Goal: Task Accomplishment & Management: Manage account settings

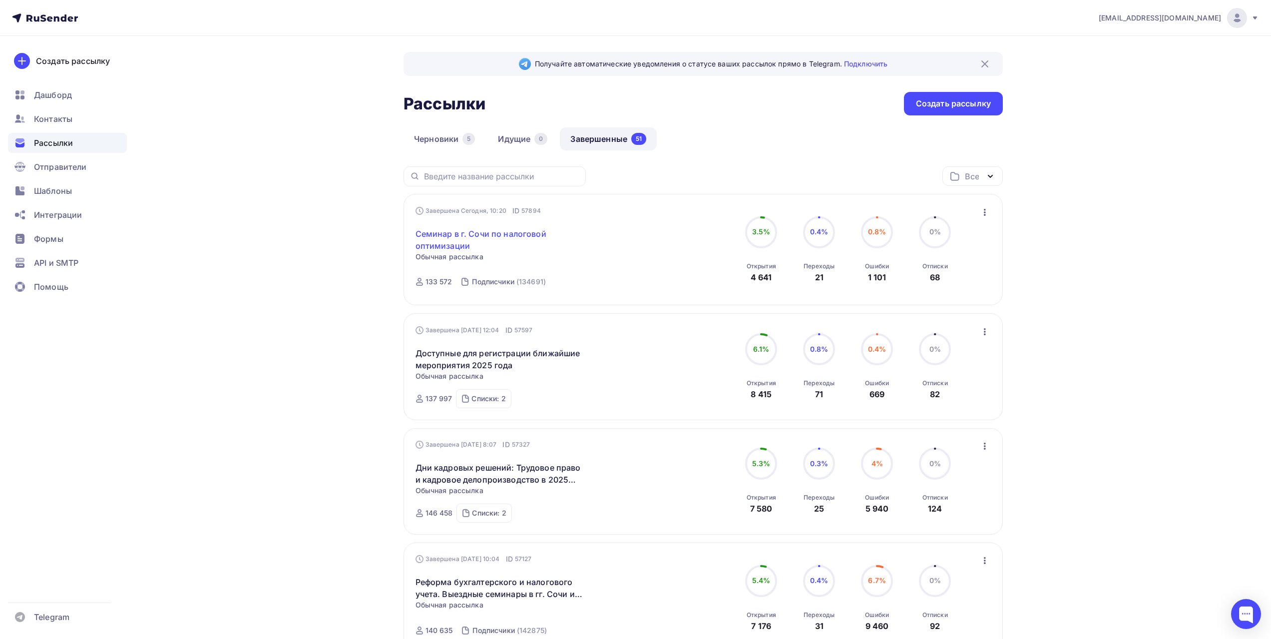
click at [535, 235] on link "Семинар в г. Сочи по налоговой оптимизации" at bounding box center [501, 240] width 171 height 24
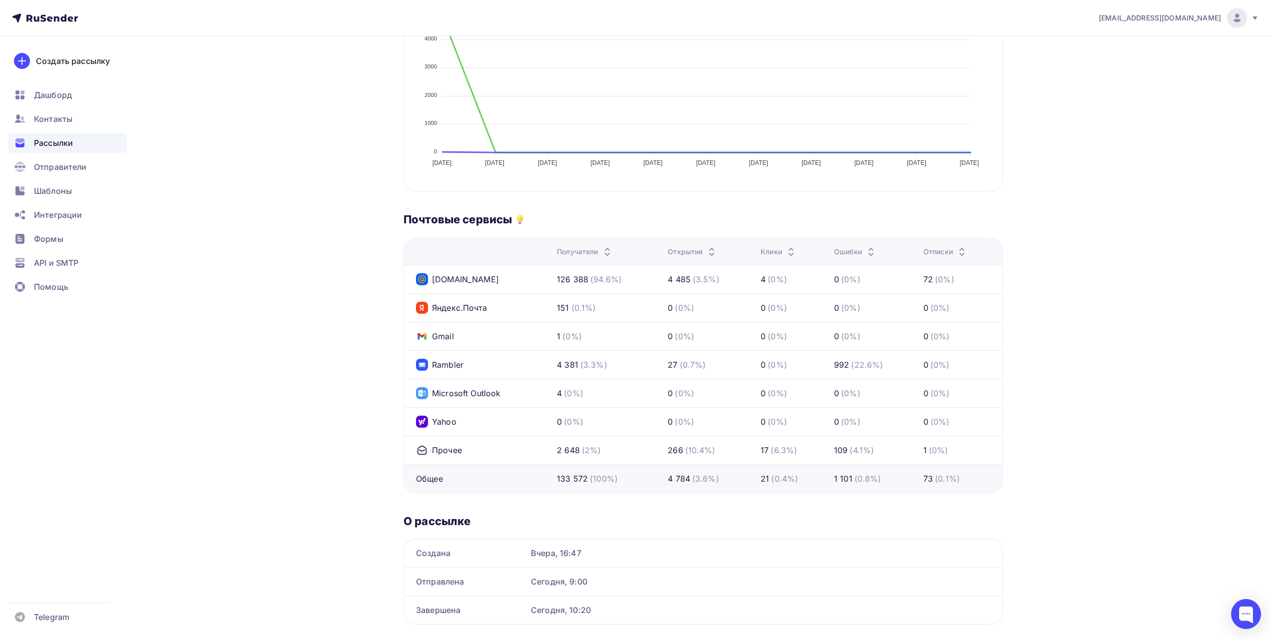
scroll to position [339, 0]
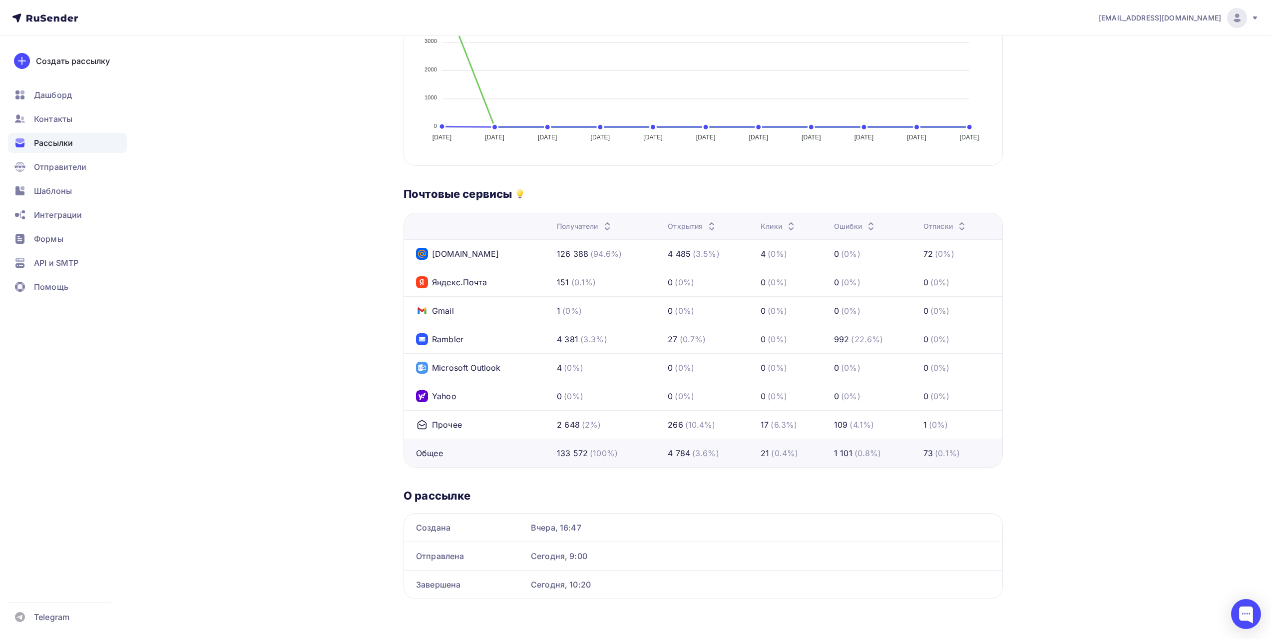
click at [1175, 123] on div "[EMAIL_ADDRESS][DOMAIN_NAME] Аккаунт Тарифы Выйти Создать рассылку [GEOGRAPHIC_…" at bounding box center [635, 150] width 1271 height 978
click at [1143, 133] on div "[EMAIL_ADDRESS][DOMAIN_NAME] Аккаунт Тарифы Выйти Создать рассылку [GEOGRAPHIC_…" at bounding box center [635, 150] width 1271 height 978
click at [1136, 102] on div "[EMAIL_ADDRESS][DOMAIN_NAME] Аккаунт Тарифы Выйти Создать рассылку [GEOGRAPHIC_…" at bounding box center [635, 150] width 1271 height 978
click at [64, 145] on span "Рассылки" at bounding box center [53, 143] width 39 height 12
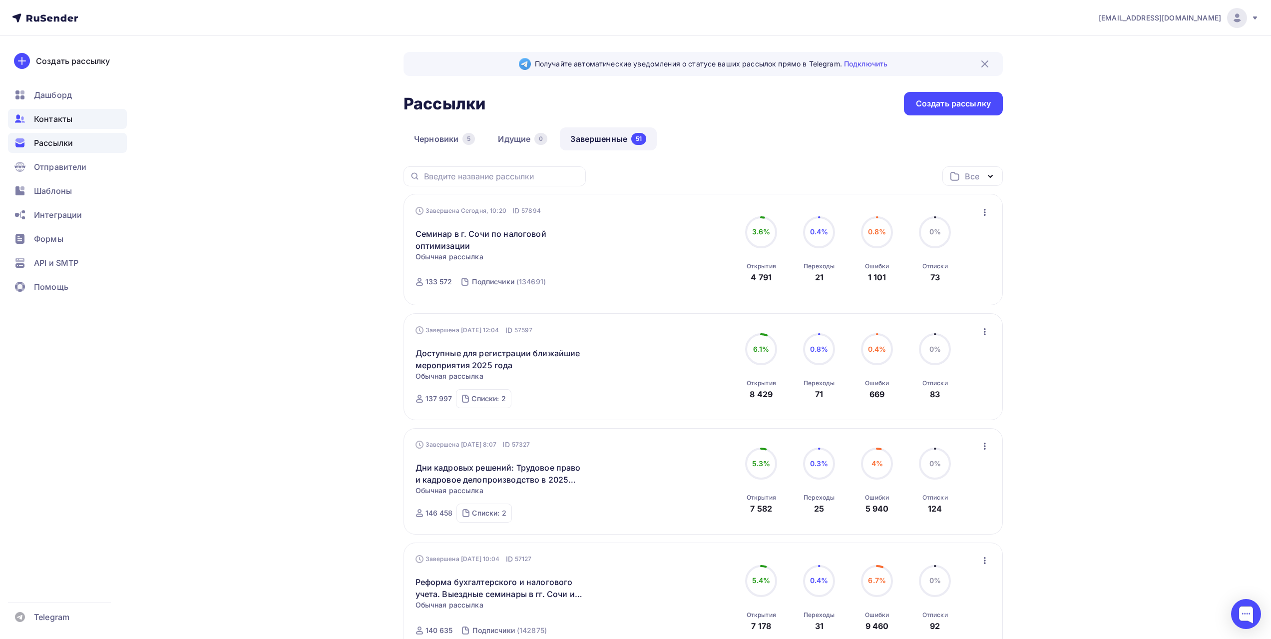
click at [69, 124] on span "Контакты" at bounding box center [53, 119] width 38 height 12
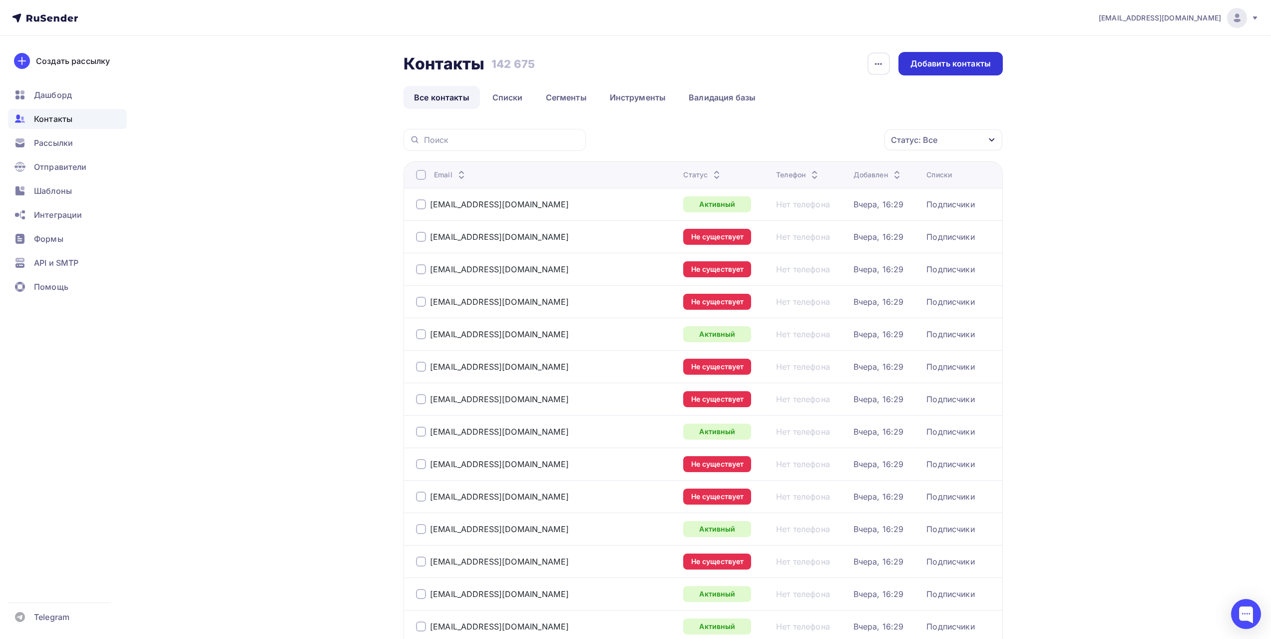
click at [920, 62] on div "Добавить контакты" at bounding box center [951, 63] width 80 height 11
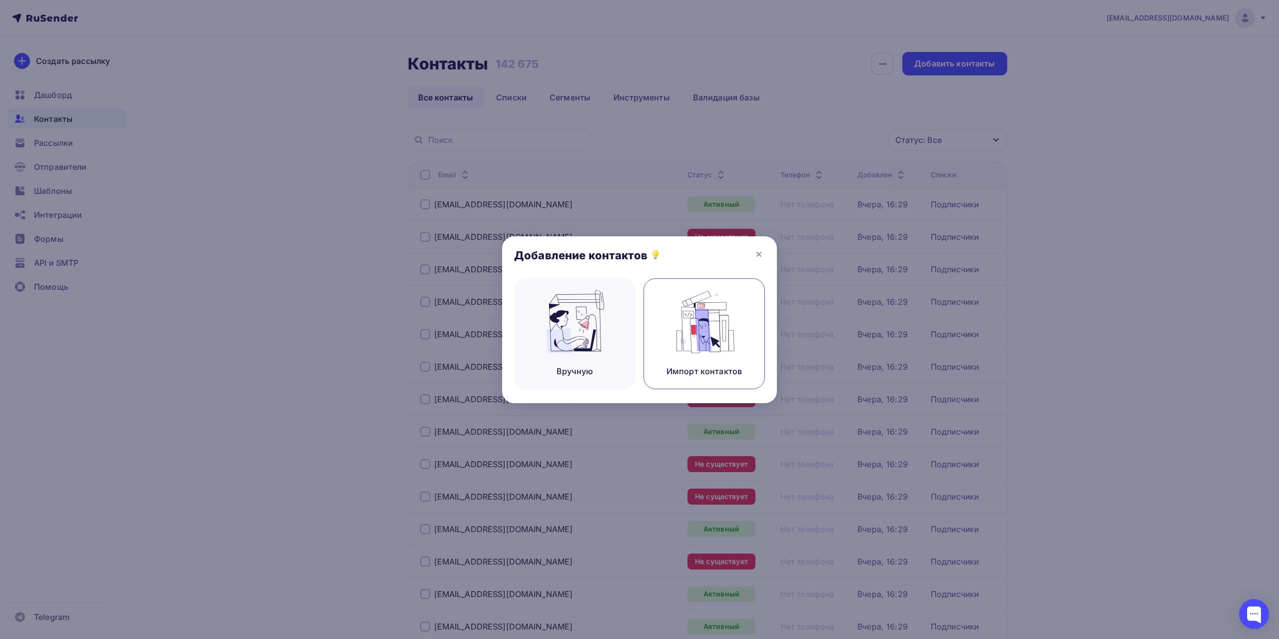
click at [678, 346] on img at bounding box center [704, 321] width 67 height 63
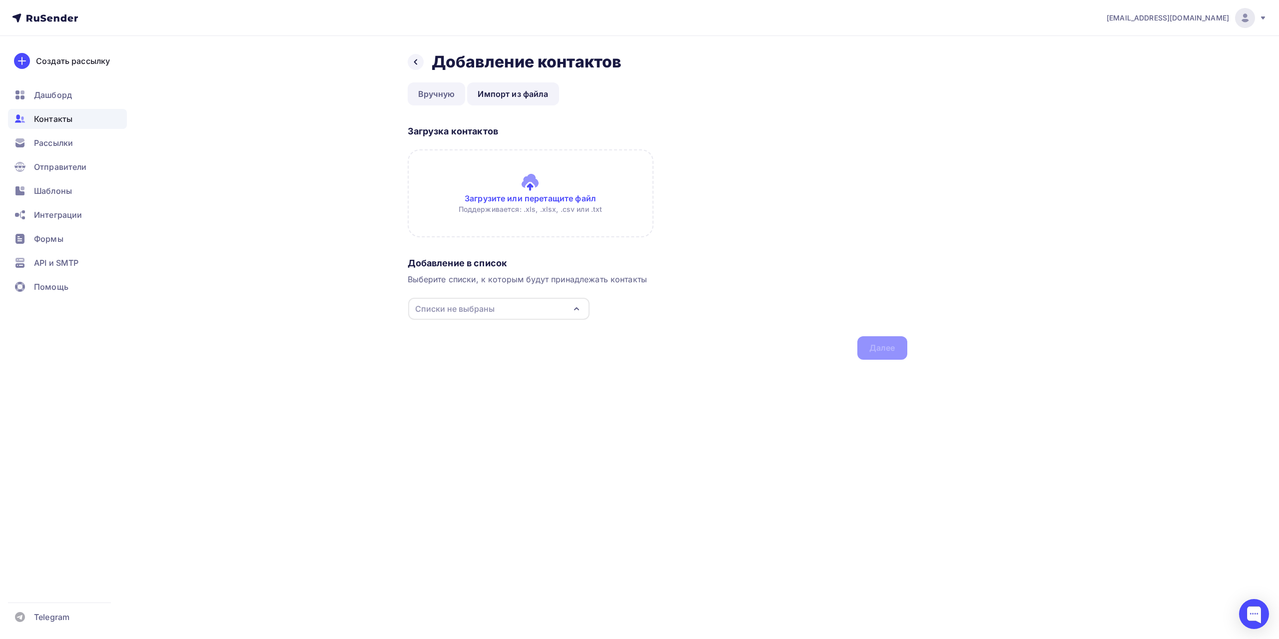
click at [429, 98] on link "Вручную" at bounding box center [437, 93] width 58 height 23
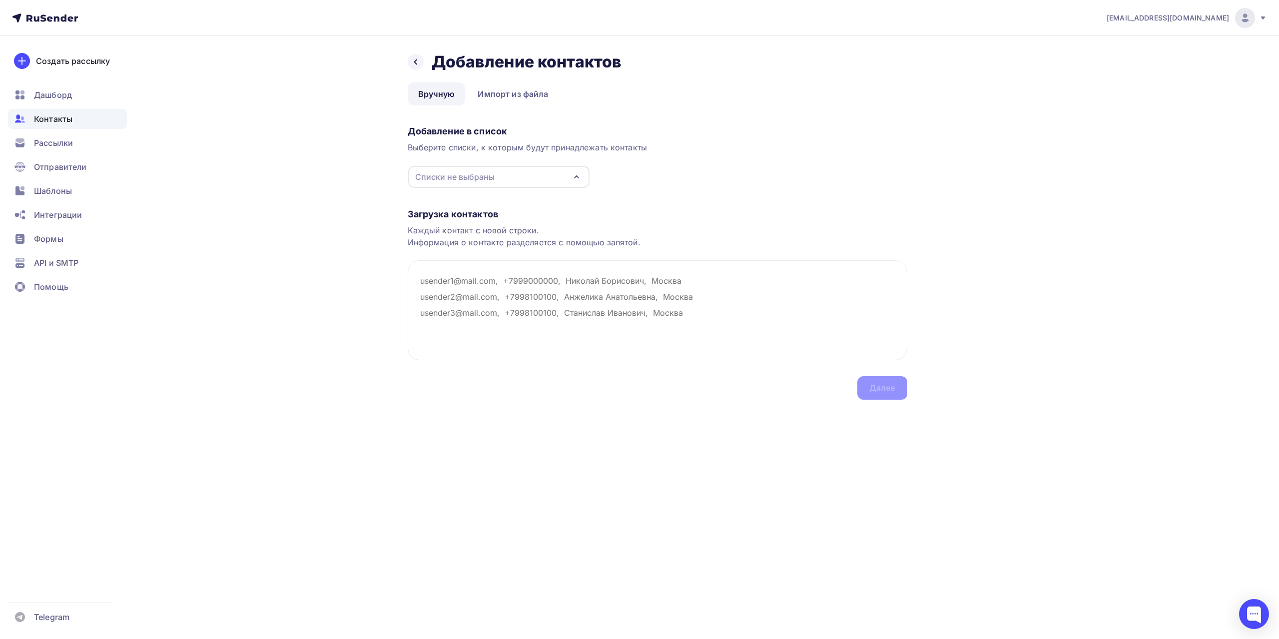
click at [470, 174] on div "Списки не выбраны" at bounding box center [454, 177] width 79 height 12
click at [459, 212] on div "Подписчики" at bounding box center [461, 214] width 50 height 12
click at [703, 211] on div "Загрузка контактов" at bounding box center [658, 214] width 500 height 12
click at [630, 281] on textarea at bounding box center [658, 310] width 500 height 100
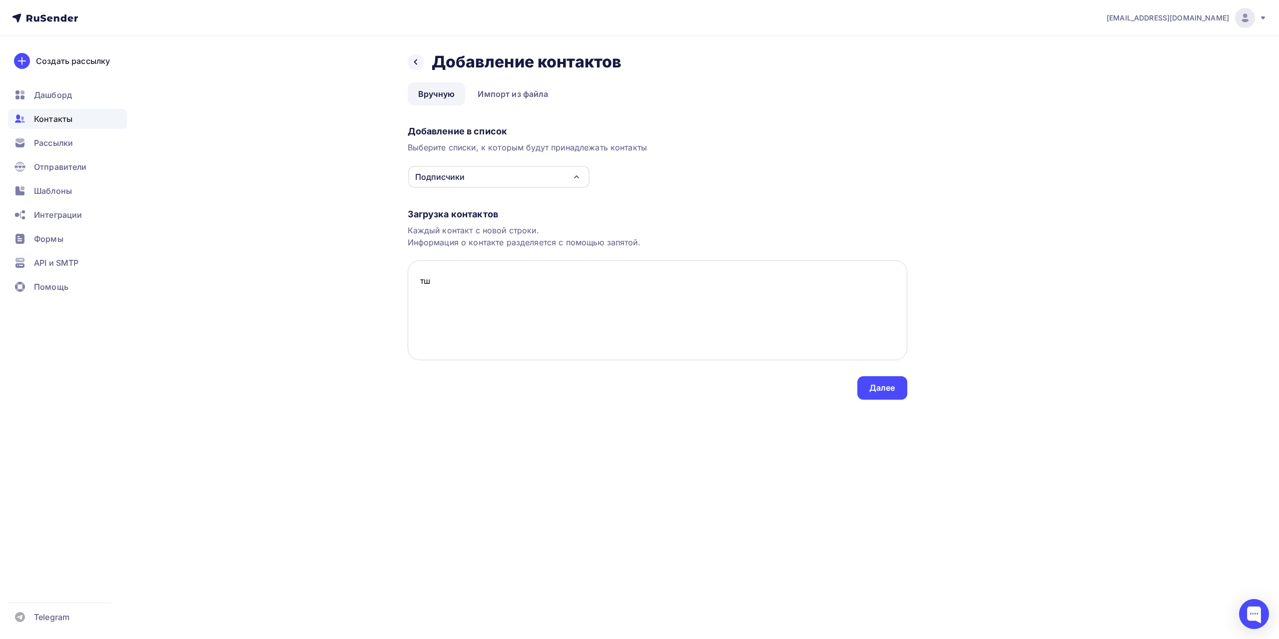
type textarea "т"
type textarea "[EMAIL_ADDRESS][DOMAIN_NAME]"
click at [875, 391] on div "Далее" at bounding box center [882, 387] width 26 height 11
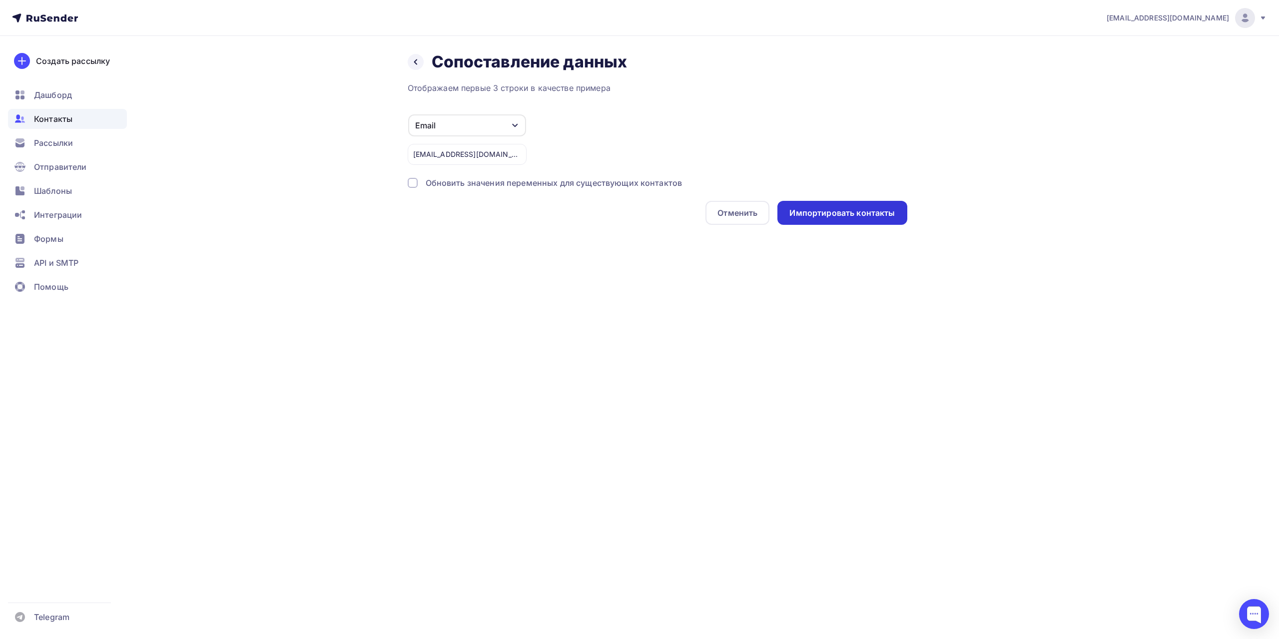
click at [857, 213] on div "Импортировать контакты" at bounding box center [841, 212] width 105 height 11
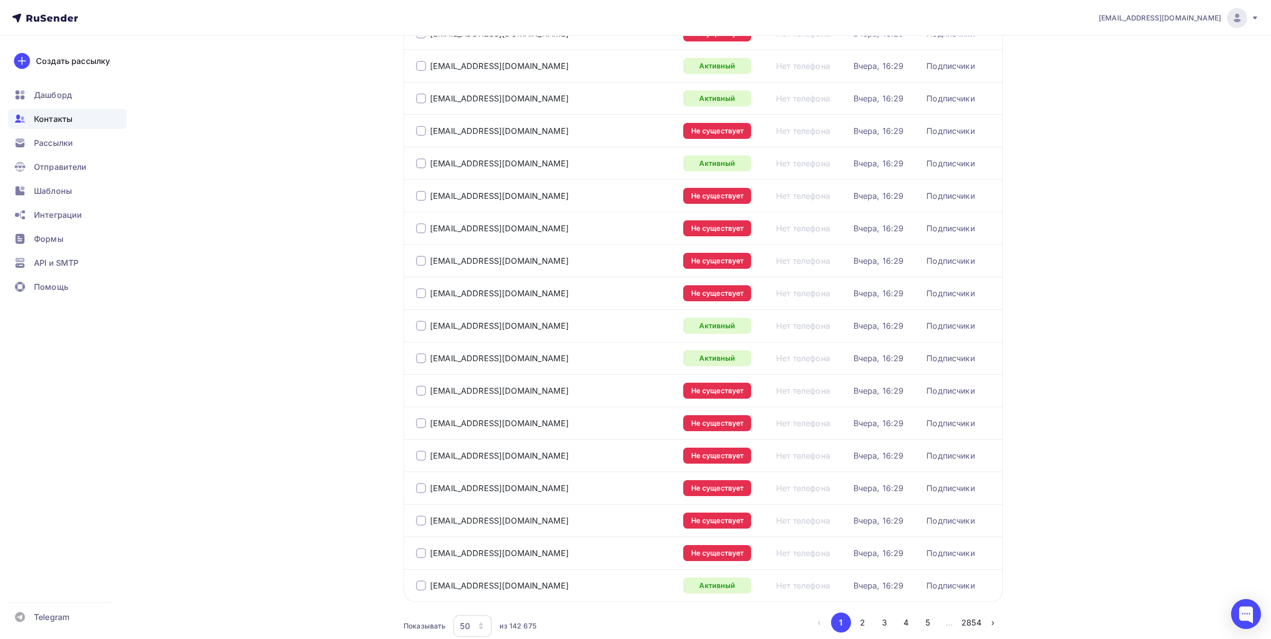
scroll to position [1275, 0]
